Goal: Check status: Check status

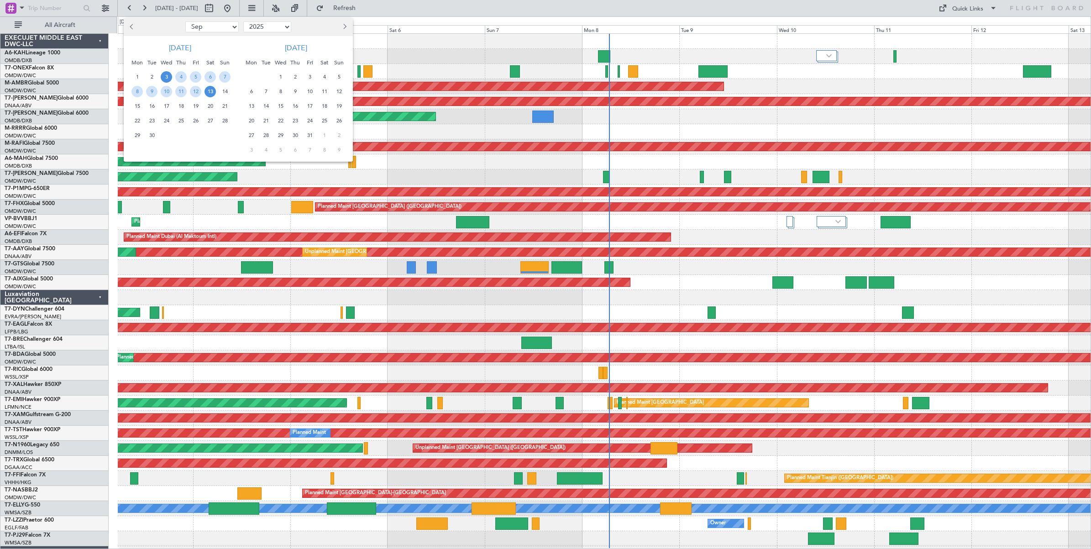
select select "9"
select select "2025"
click at [218, 28] on select "Jan Feb Mar Apr May Jun [DATE] Aug Sep Oct Nov Dec" at bounding box center [211, 26] width 53 height 11
select select "8"
click at [185, 21] on select "Jan Feb Mar Apr May Jun [DATE] Aug Sep Oct Nov Dec" at bounding box center [211, 26] width 53 height 11
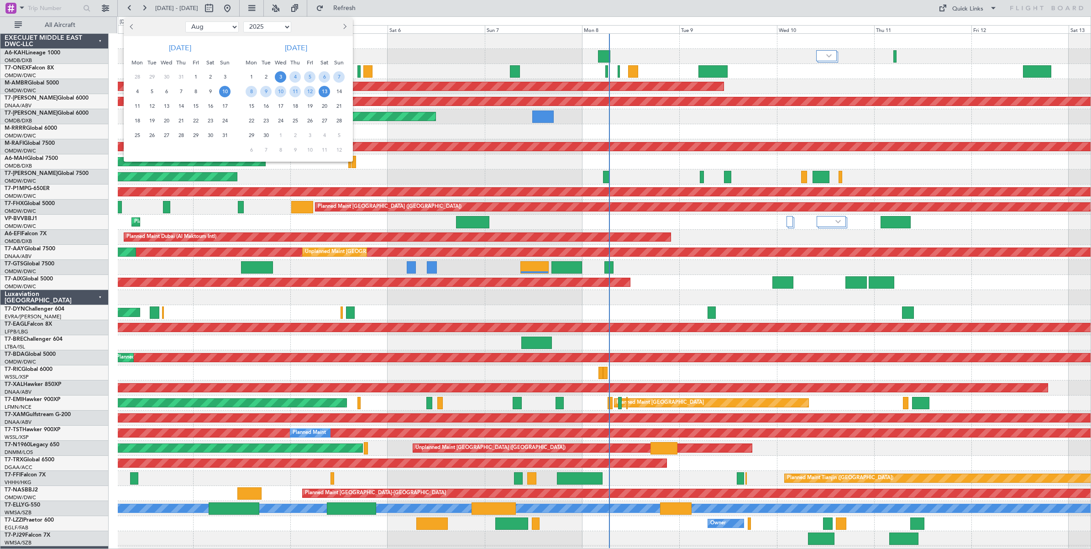
click at [225, 92] on span "10" at bounding box center [224, 91] width 11 height 11
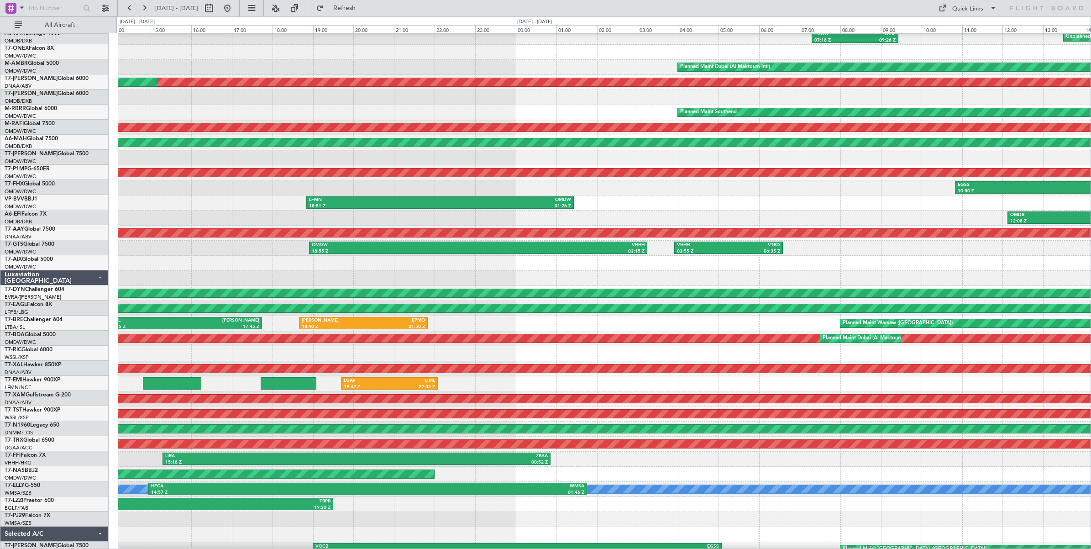
scroll to position [11, 0]
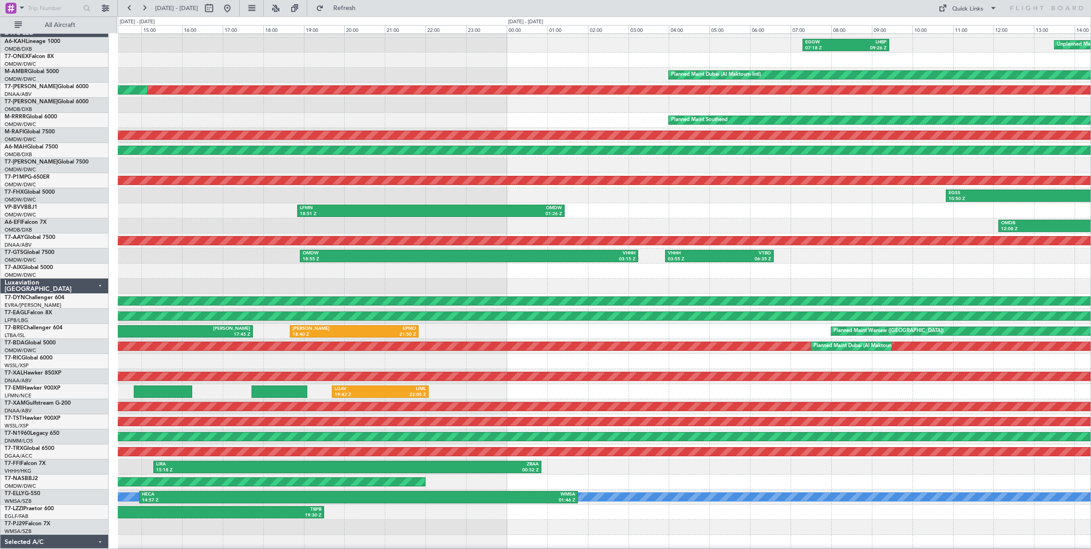
click at [310, 279] on div at bounding box center [604, 286] width 973 height 15
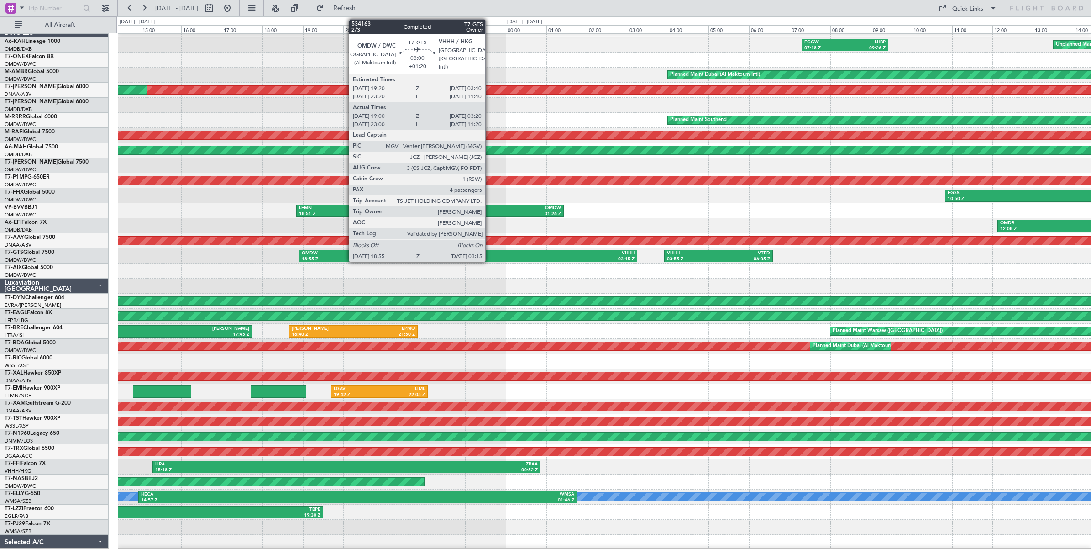
click at [490, 255] on div "VHHH" at bounding box center [551, 253] width 167 height 6
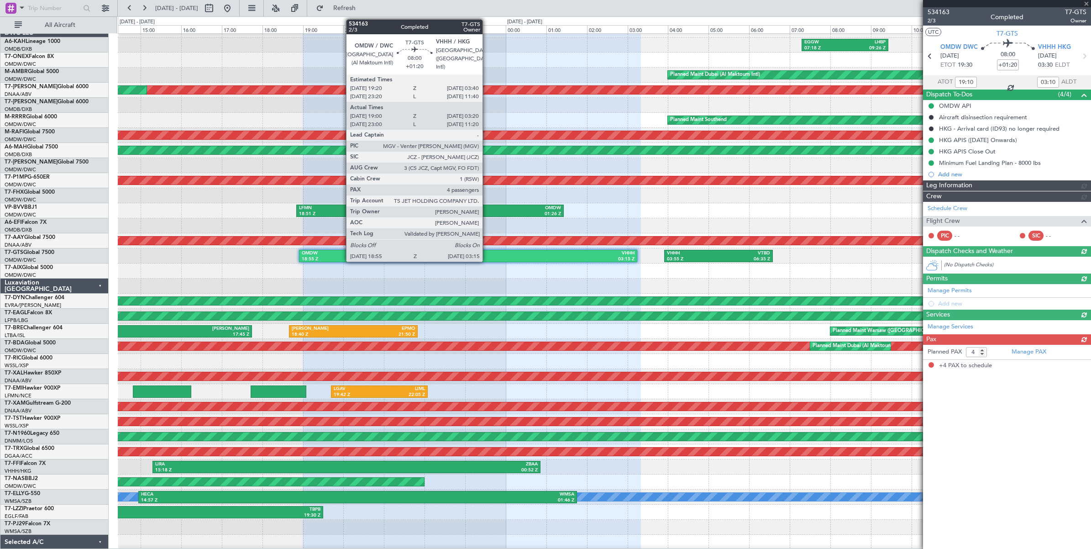
click at [487, 254] on div "VHHH" at bounding box center [551, 253] width 167 height 6
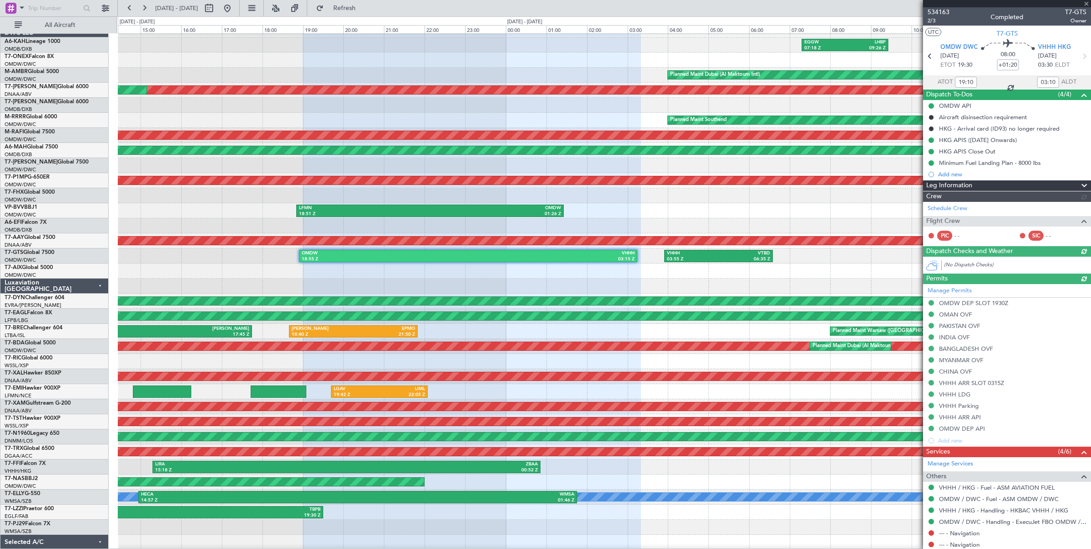
type input "[PERSON_NAME] ([PERSON_NAME])"
type input "6974"
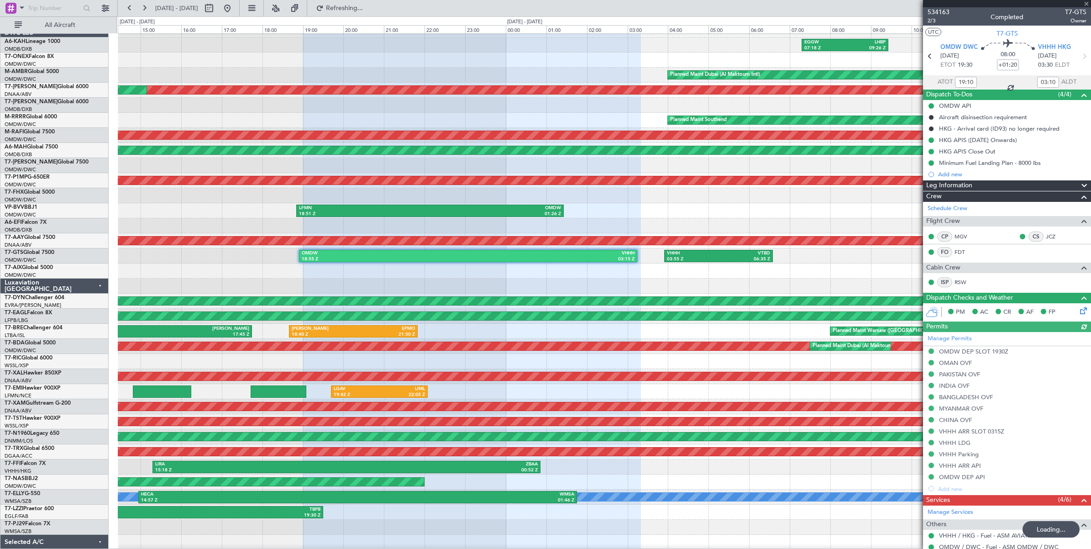
type input "[PERSON_NAME] ([PERSON_NAME])"
type input "6974"
type input "[PERSON_NAME] ([PERSON_NAME])"
type input "6974"
type input "[PERSON_NAME] ([PERSON_NAME])"
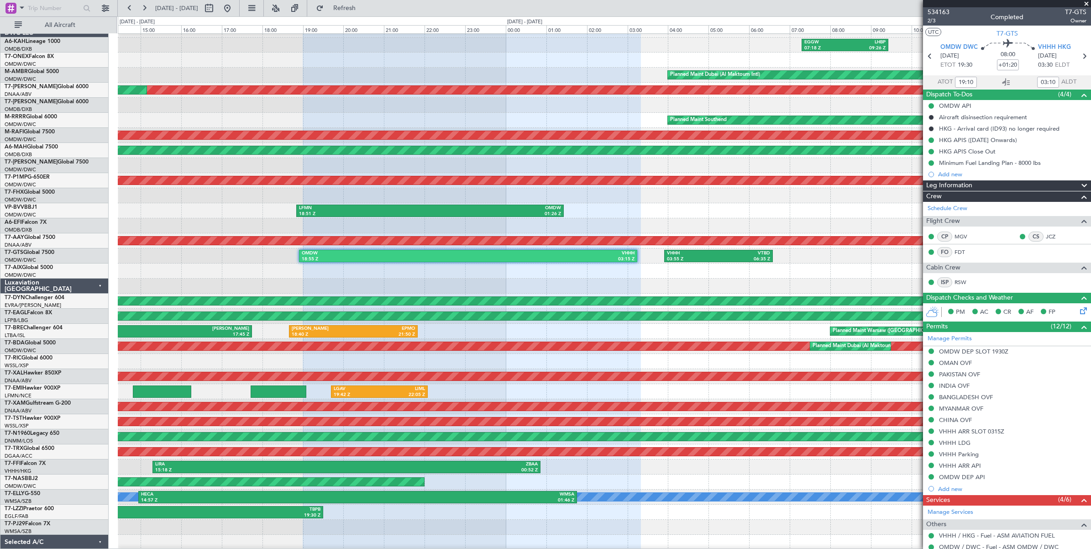
type input "6974"
click at [216, 11] on button at bounding box center [209, 8] width 15 height 15
select select "8"
select select "2025"
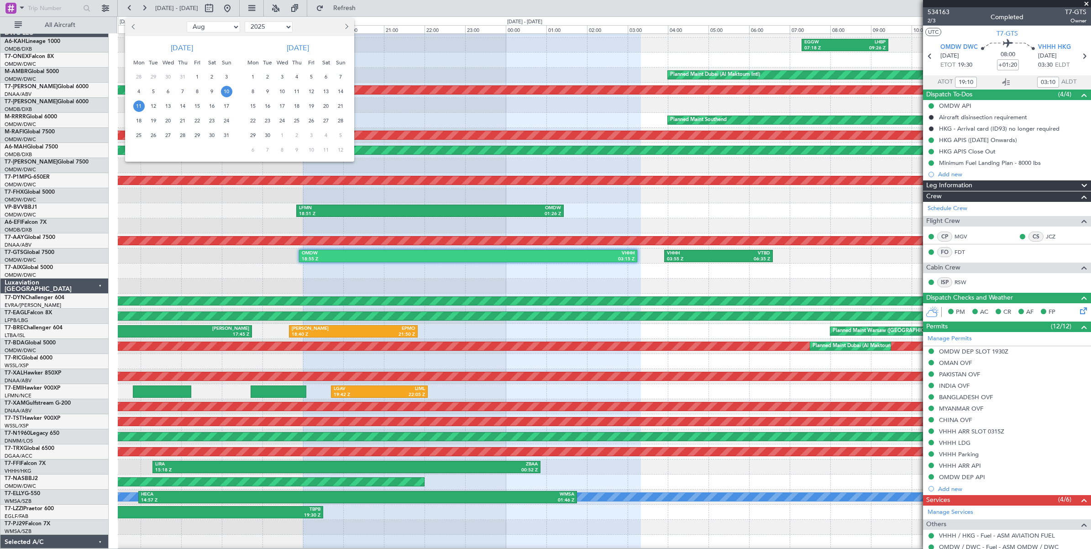
click at [231, 28] on select "Jan Feb Mar Apr May Jun [DATE] Aug Sep Oct Nov Dec" at bounding box center [213, 26] width 53 height 11
select select "6"
click at [187, 21] on select "Jan Feb Mar Apr May Jun [DATE] Aug Sep Oct Nov Dec" at bounding box center [213, 26] width 53 height 11
click at [169, 120] on span "18" at bounding box center [168, 120] width 11 height 11
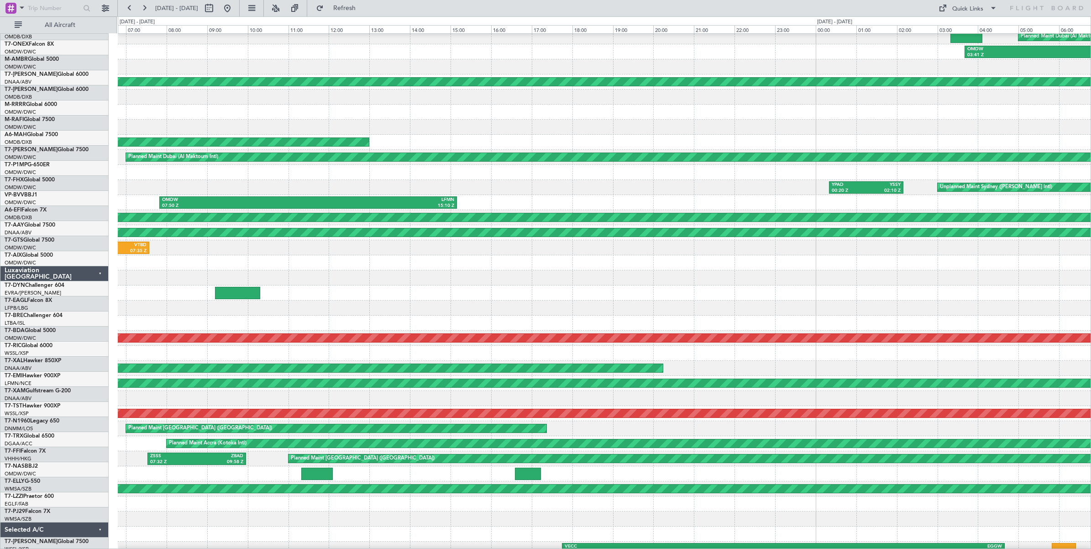
scroll to position [27, 0]
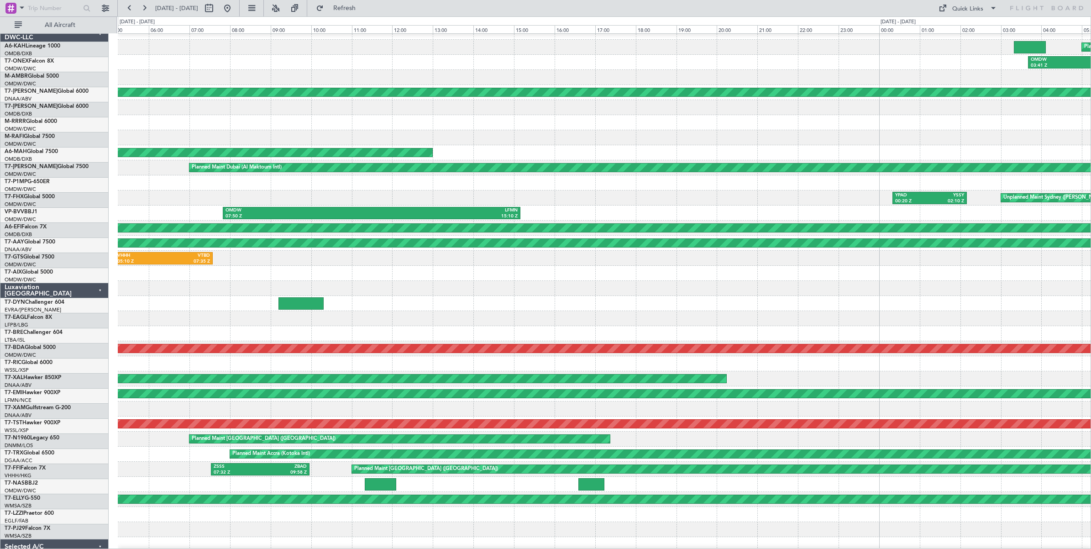
click at [792, 195] on div "YPAD 00:20 Z YSSY 02:10 Z Unplanned Maint Sydney ([PERSON_NAME] Intl)" at bounding box center [604, 197] width 973 height 15
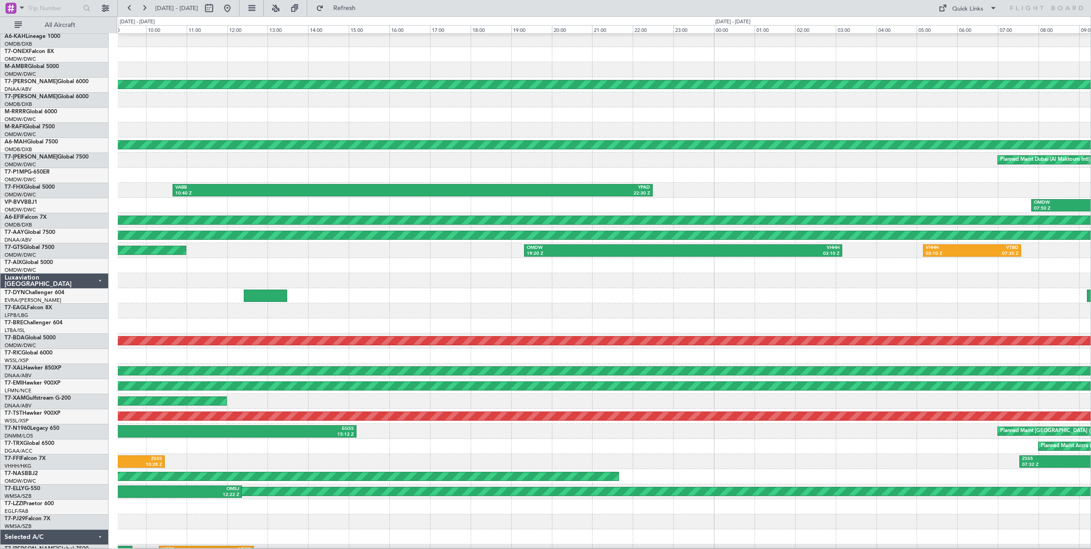
scroll to position [17, 0]
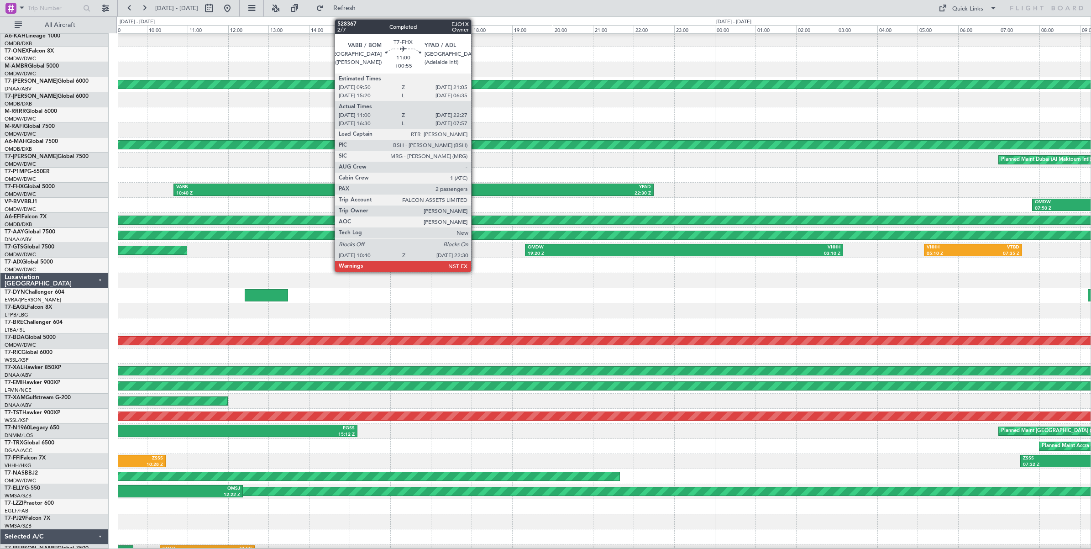
click at [476, 189] on div "YPAD" at bounding box center [532, 187] width 237 height 6
